Goal: Task Accomplishment & Management: Manage account settings

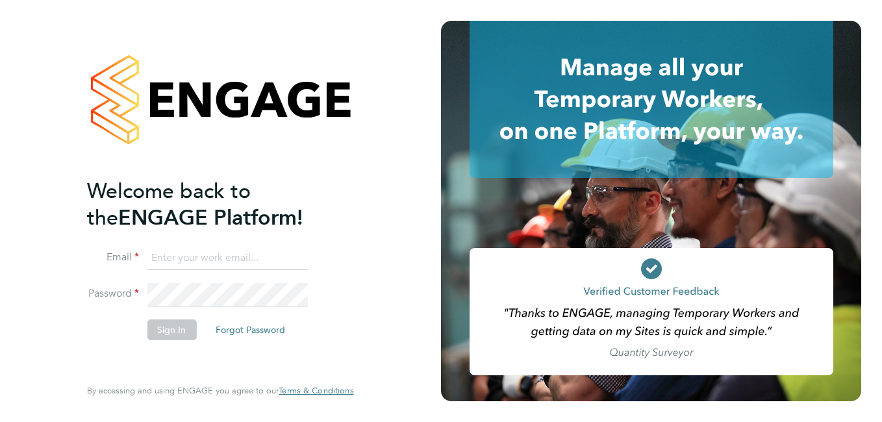
click at [236, 260] on input at bounding box center [227, 258] width 160 height 23
paste input "payroll.downloadqueries@hays.com"
type input "payroll.downloadqueries@hays.com"
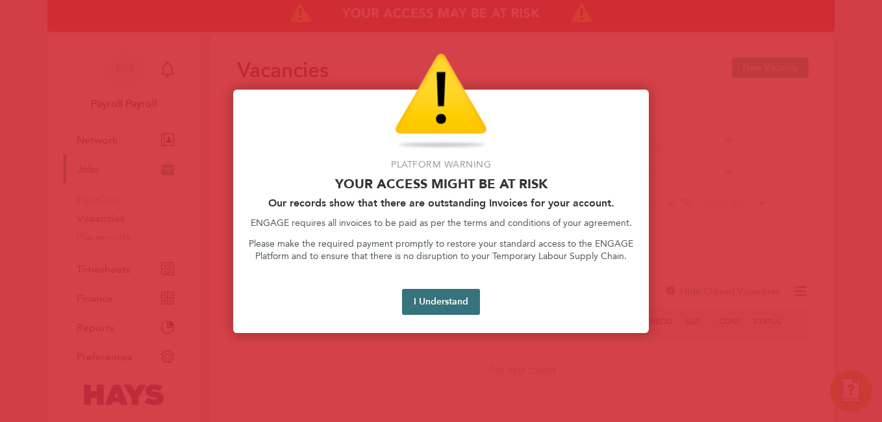
click at [425, 292] on button "I Understand" at bounding box center [441, 302] width 78 height 26
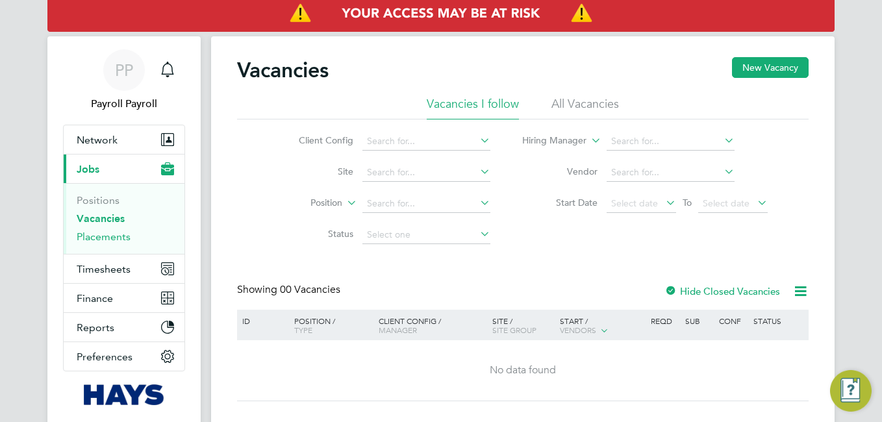
click at [120, 236] on link "Placements" at bounding box center [104, 237] width 54 height 12
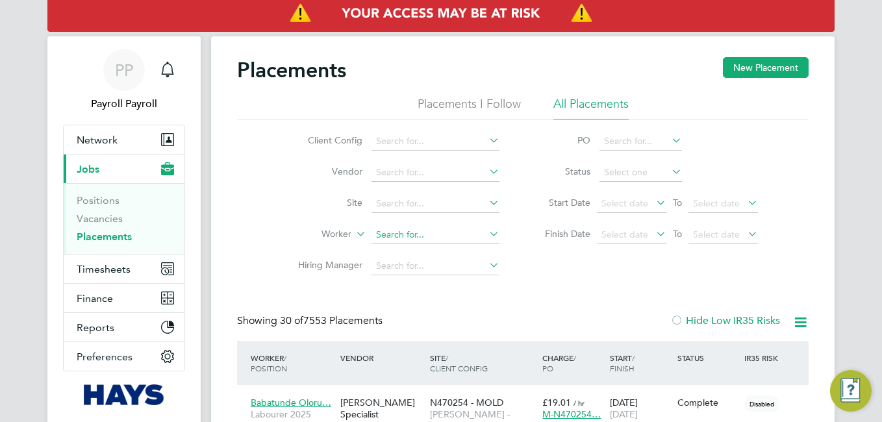
click at [413, 233] on input at bounding box center [436, 235] width 128 height 18
paste input "Darren"
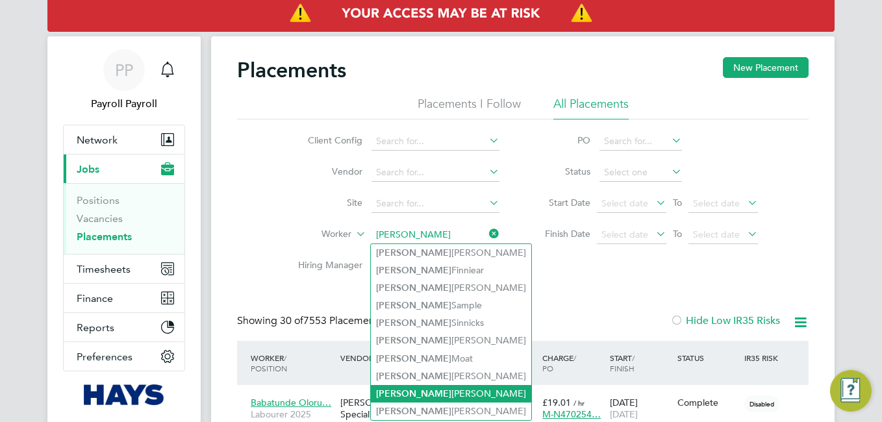
click at [396, 390] on b "Darren" at bounding box center [413, 393] width 75 height 11
type input "Darren Lee"
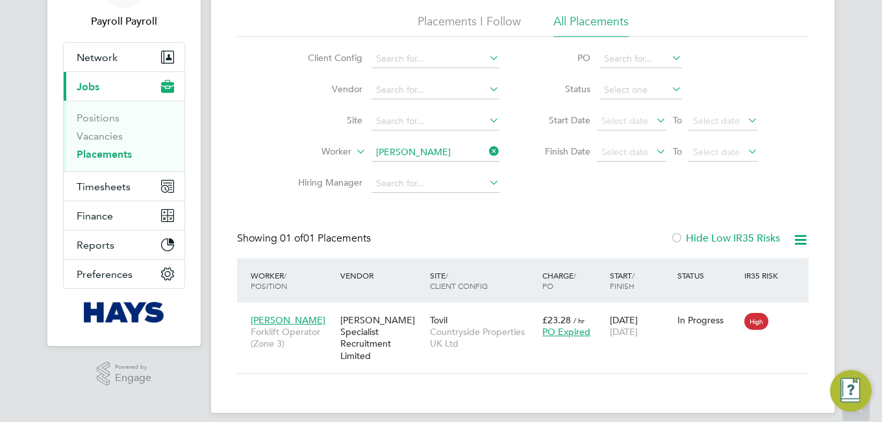
click at [480, 302] on div "Worker / Position Vendor Site / Client Config Charge / PO Start / Finish Status…" at bounding box center [523, 281] width 572 height 44
click at [421, 329] on div "[PERSON_NAME] Specialist Recruitment Limited" at bounding box center [382, 338] width 90 height 60
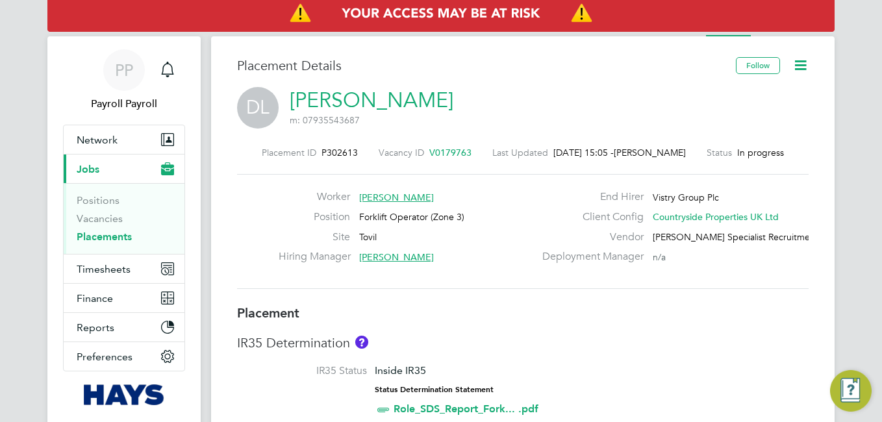
click at [333, 152] on span "P302613" at bounding box center [340, 153] width 36 height 12
copy span "P302613"
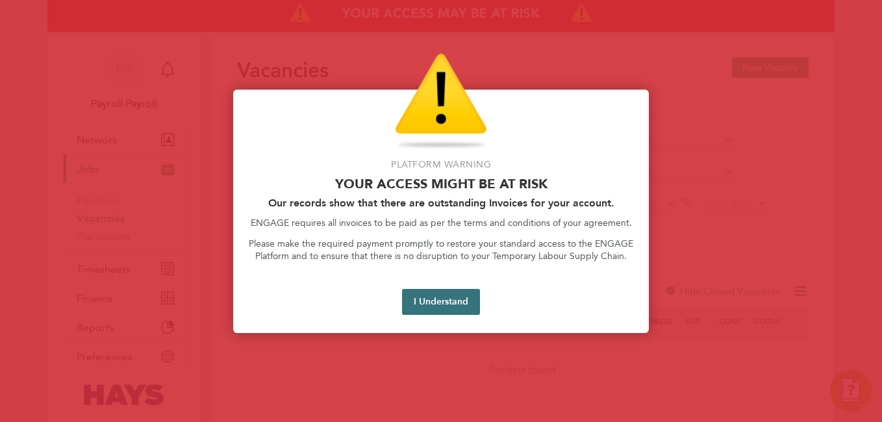
click at [442, 303] on button "I Understand" at bounding box center [441, 302] width 78 height 26
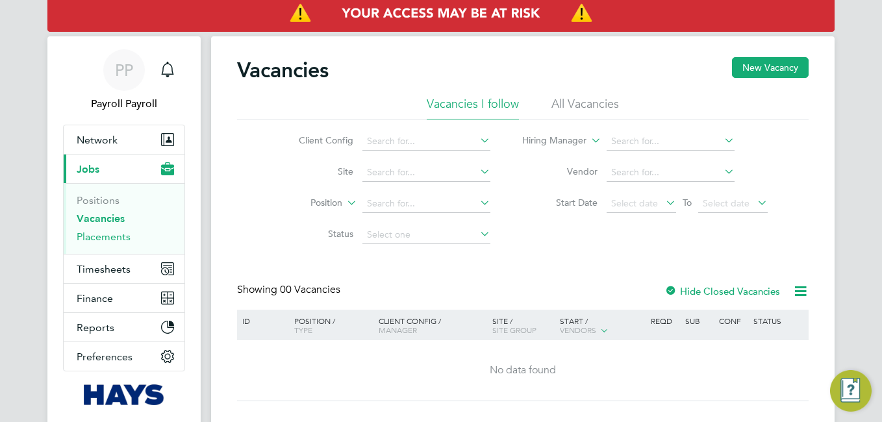
click at [107, 238] on link "Placements" at bounding box center [104, 237] width 54 height 12
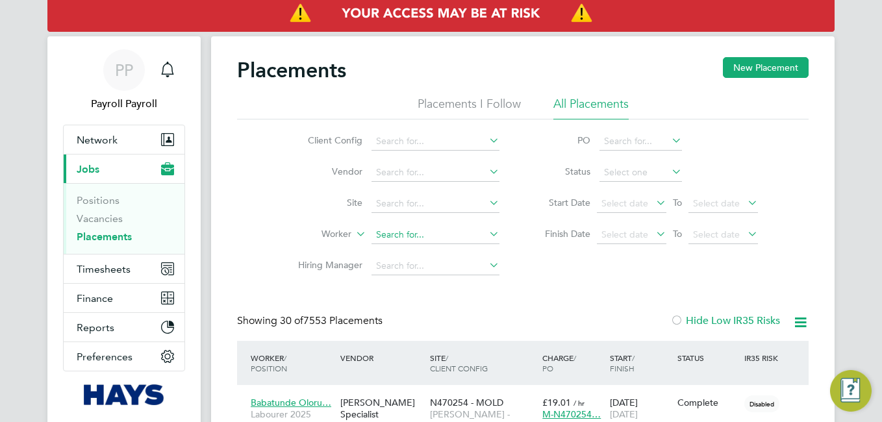
click at [385, 236] on input at bounding box center [436, 235] width 128 height 18
paste input "Daniel"
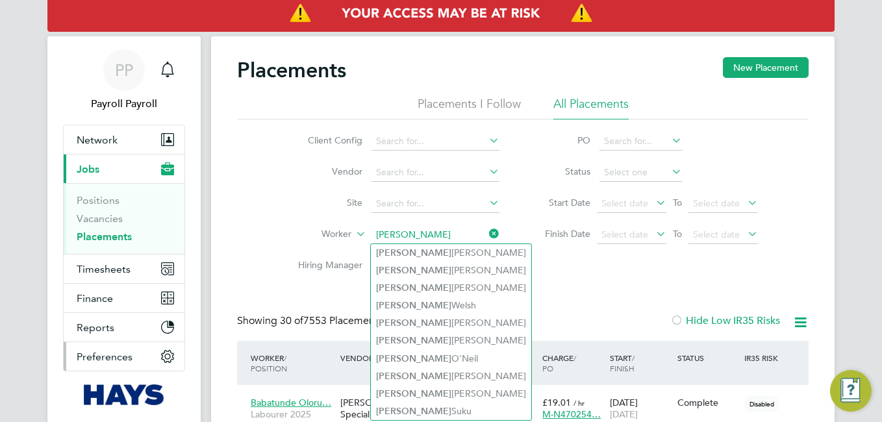
type input "Daniel"
click at [169, 352] on icon "Main navigation" at bounding box center [168, 357] width 12 height 12
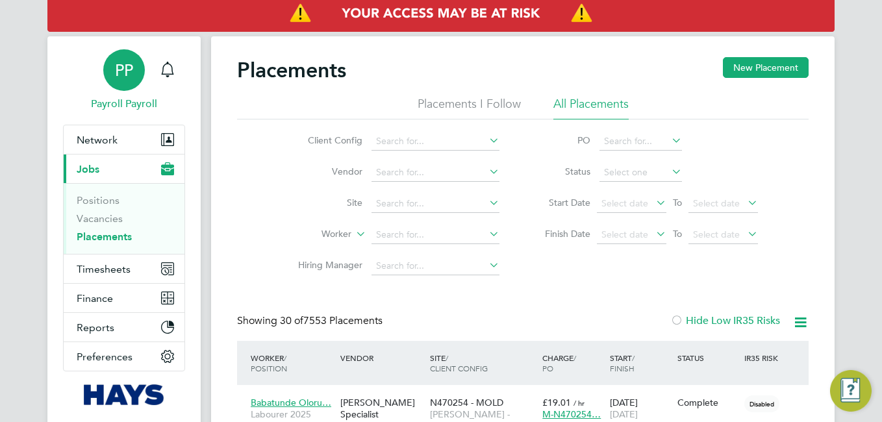
click at [119, 67] on span "PP" at bounding box center [124, 70] width 18 height 17
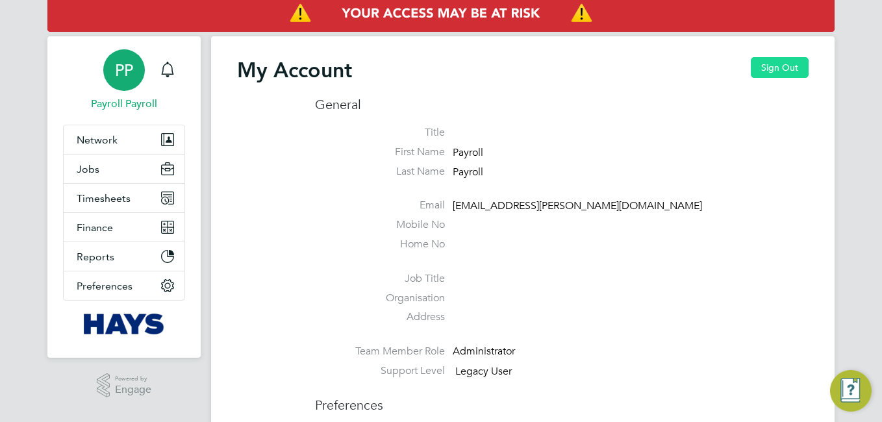
click at [792, 65] on button "Sign Out" at bounding box center [780, 67] width 58 height 21
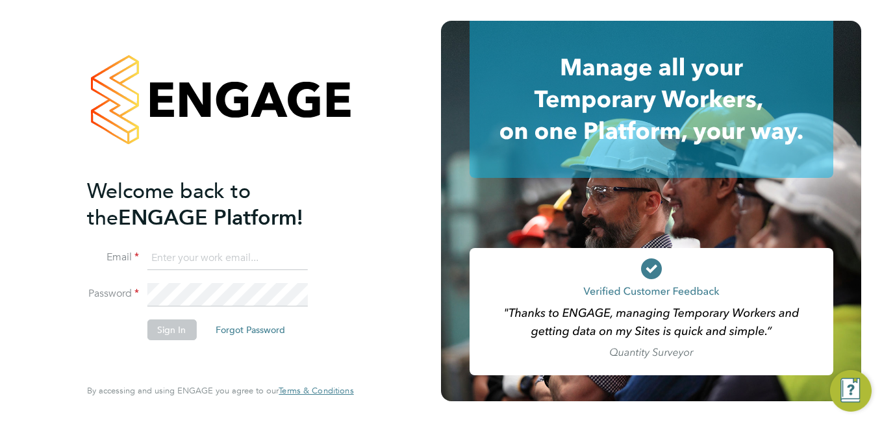
click at [218, 245] on ng-template "Welcome back to the ENGAGE Platform! Email Password Sign In Forgot Password" at bounding box center [213, 265] width 253 height 175
click at [212, 249] on input at bounding box center [227, 258] width 160 height 23
paste input "payroll.downloadqueries@hays.com"
type input "payroll.downloadqueries@hays.com"
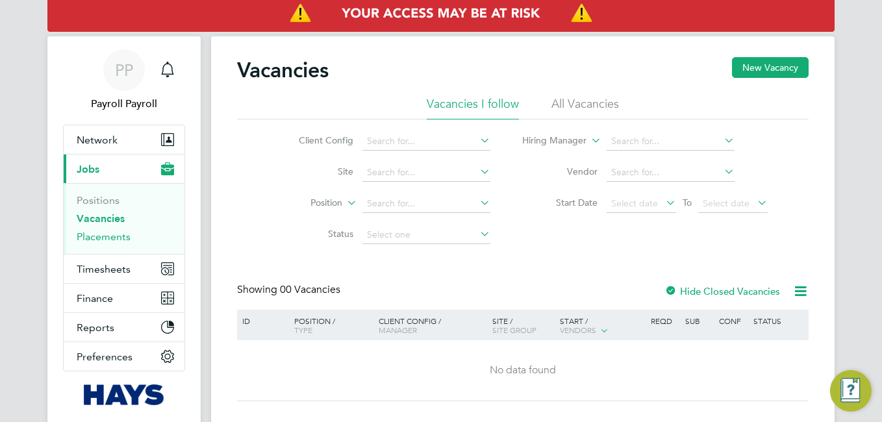
click at [98, 239] on link "Placements" at bounding box center [104, 237] width 54 height 12
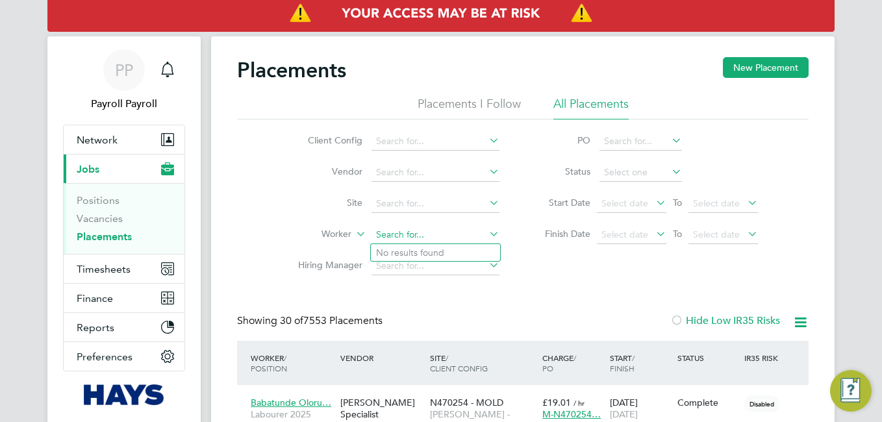
click at [401, 234] on input at bounding box center [436, 235] width 128 height 18
paste input "[PERSON_NAME]"
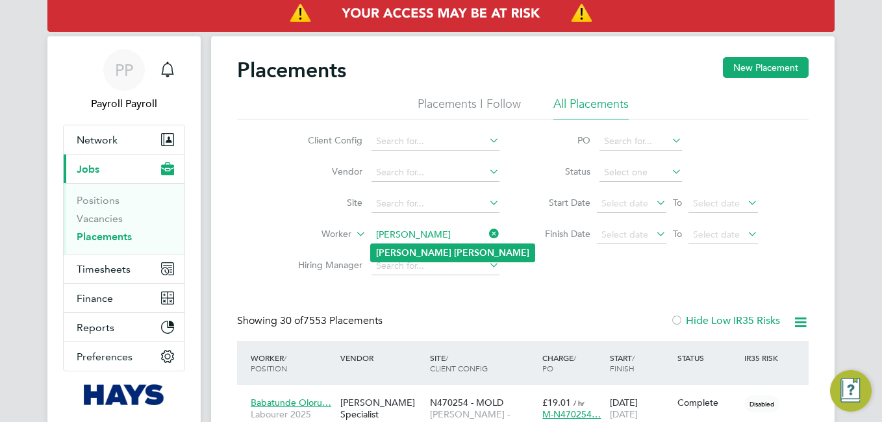
type input "[PERSON_NAME]"
click at [454, 251] on b "Dickinson" at bounding box center [491, 252] width 75 height 11
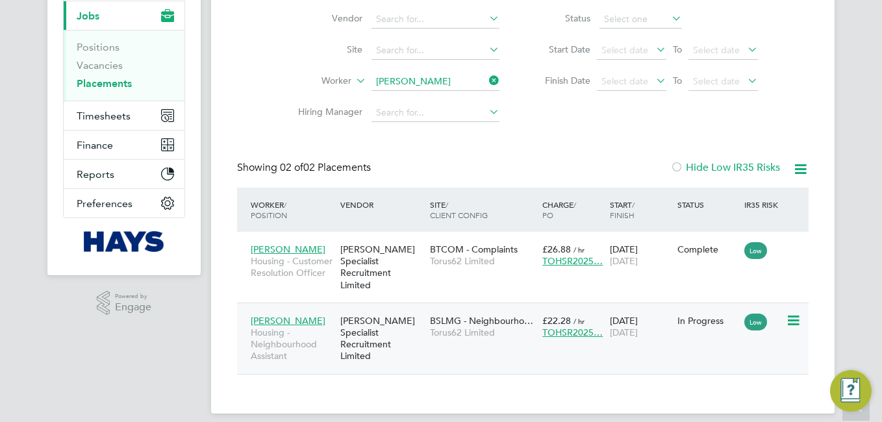
click at [412, 312] on div "[PERSON_NAME] Specialist Recruitment Limited" at bounding box center [382, 339] width 90 height 60
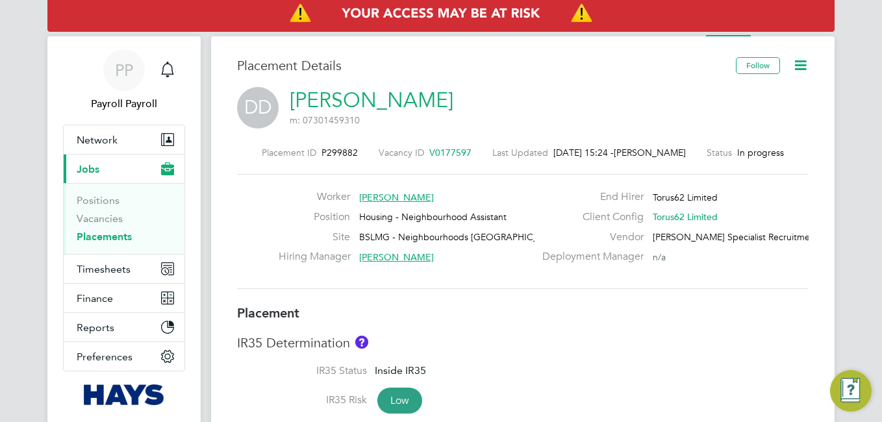
click at [345, 149] on span "P299882" at bounding box center [340, 153] width 36 height 12
copy span "P299882"
